Goal: Navigation & Orientation: Find specific page/section

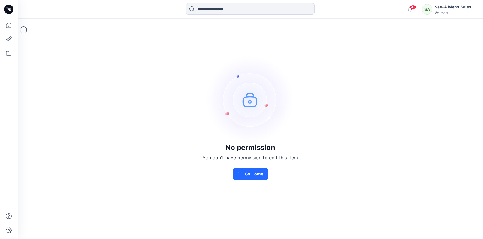
click at [443, 12] on div "Walmart" at bounding box center [455, 13] width 41 height 4
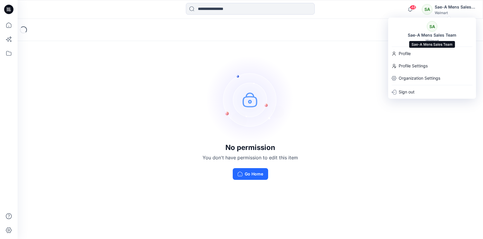
drag, startPoint x: 434, startPoint y: 35, endPoint x: 433, endPoint y: 27, distance: 8.0
click at [434, 33] on div "Sae-A Mens Sales Team" at bounding box center [432, 35] width 56 height 7
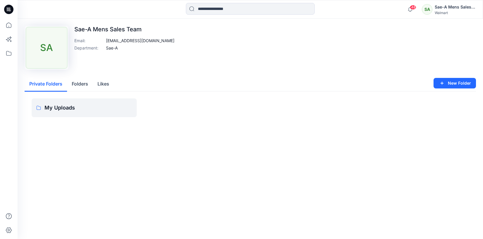
click at [81, 83] on button "Folders" at bounding box center [80, 84] width 26 height 15
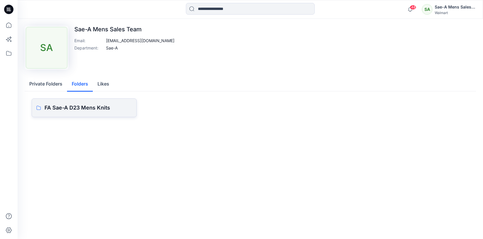
click at [72, 104] on p "FA Sae-A D23 Mens Knits" at bounding box center [89, 108] width 88 height 8
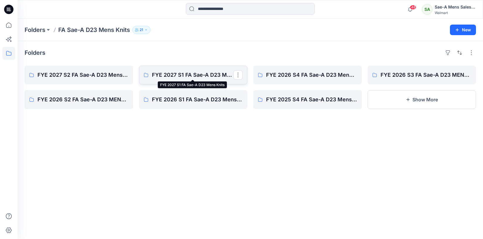
click at [177, 78] on p "FYE 2027 S1 FA Sae-A D23 Mens Knits" at bounding box center [193, 75] width 82 height 8
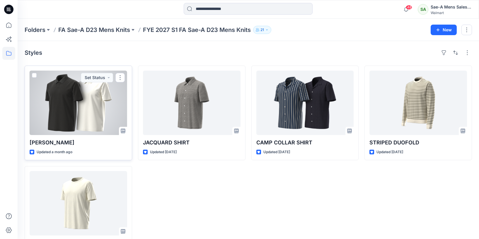
scroll to position [28, 0]
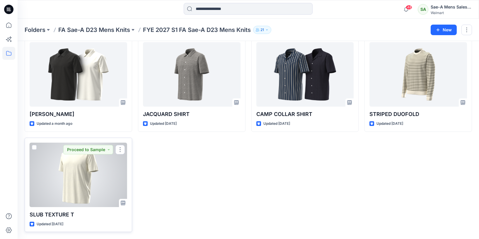
click at [83, 180] on div at bounding box center [79, 175] width 98 height 64
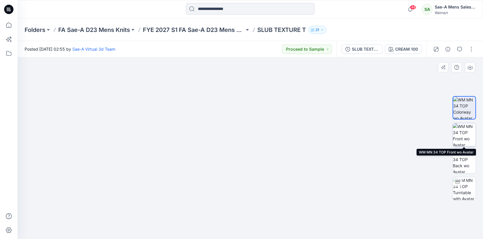
click at [466, 134] on img at bounding box center [464, 134] width 23 height 23
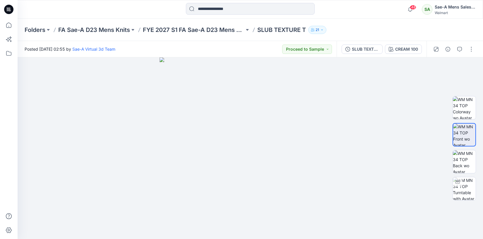
click at [10, 177] on div at bounding box center [8, 129] width 13 height 220
